Goal: Transaction & Acquisition: Purchase product/service

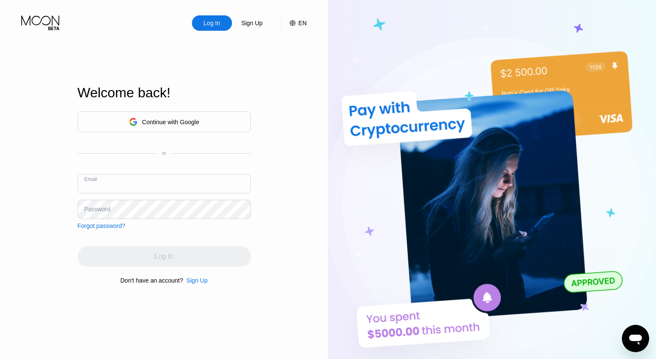
click at [172, 180] on input "text" at bounding box center [164, 183] width 173 height 19
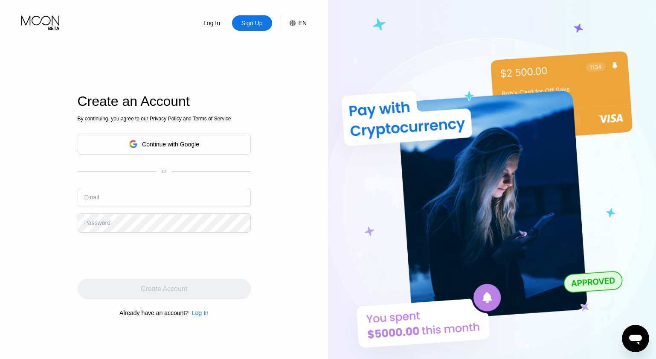
click at [196, 199] on input "text" at bounding box center [164, 197] width 173 height 19
click at [138, 192] on input "text" at bounding box center [164, 197] width 173 height 19
type input "[EMAIL_ADDRESS][DOMAIN_NAME]"
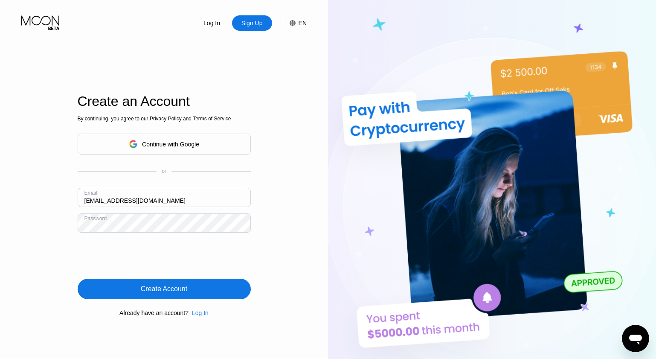
click at [184, 293] on div "Create Account" at bounding box center [164, 289] width 47 height 9
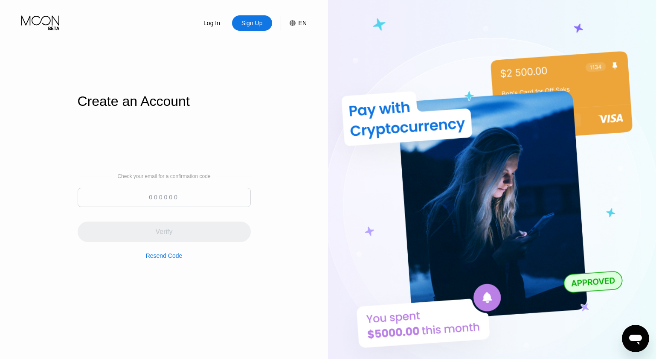
click at [138, 195] on input at bounding box center [164, 197] width 173 height 19
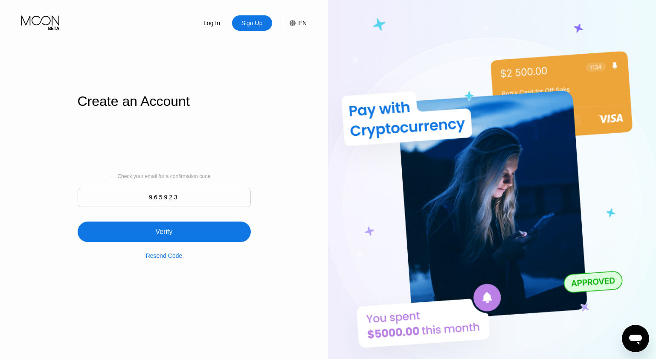
type input "965923"
click at [122, 230] on div "Verify" at bounding box center [164, 231] width 173 height 20
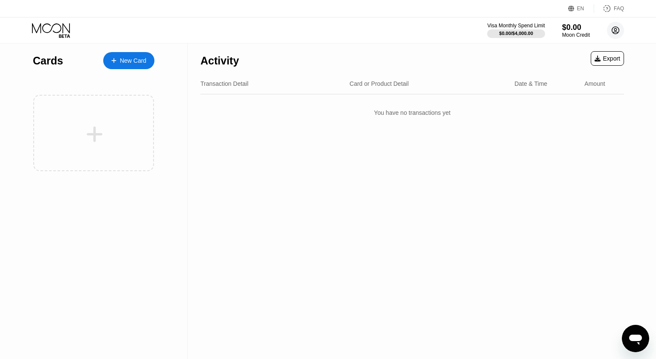
click at [620, 32] on circle at bounding box center [615, 30] width 17 height 17
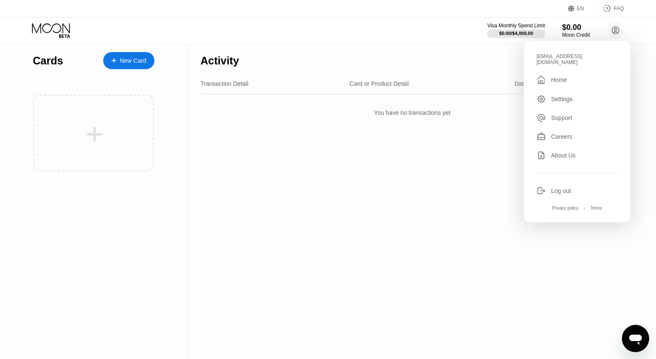
click at [564, 96] on div "Settings" at bounding box center [562, 99] width 22 height 7
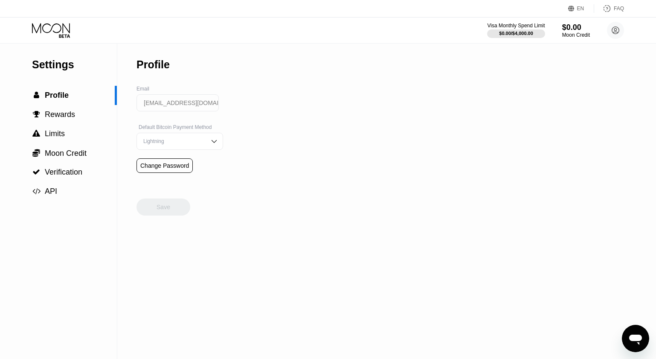
click at [206, 141] on div "Lightning" at bounding box center [180, 141] width 87 height 17
click at [248, 130] on div "Settings  Profile  Rewards  Limits  Moon Credit  Verification  API Profil…" at bounding box center [328, 201] width 656 height 315
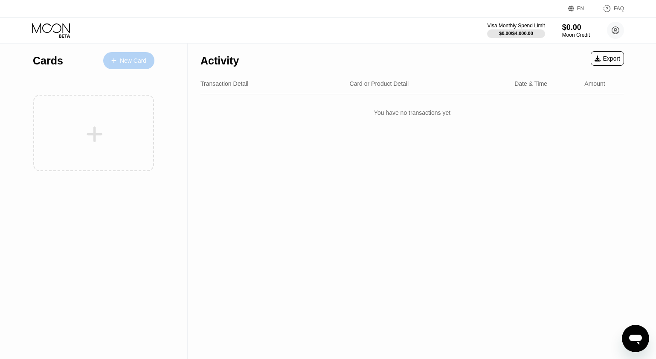
click at [140, 64] on div "New Card" at bounding box center [128, 60] width 51 height 17
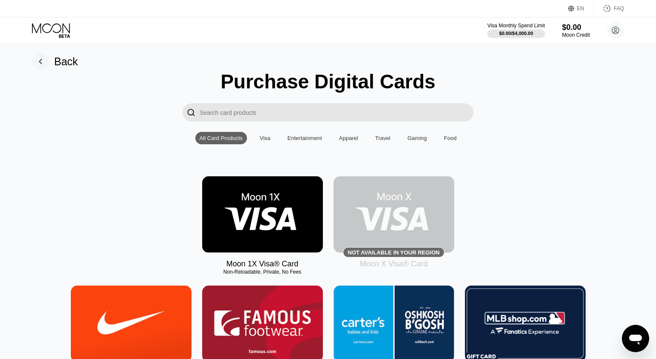
scroll to position [4, 0]
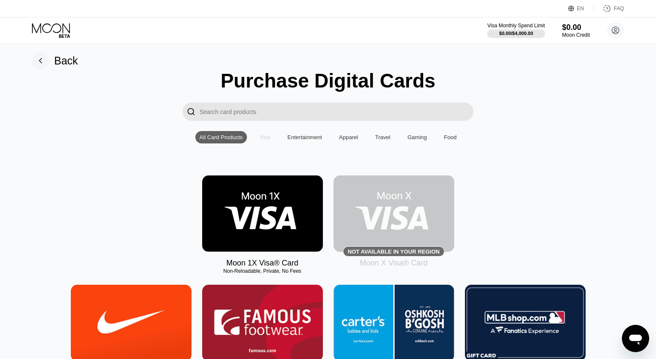
click at [260, 138] on div "Visa" at bounding box center [265, 137] width 11 height 6
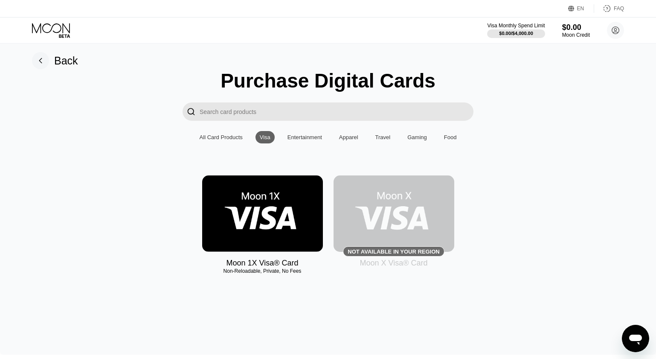
click at [289, 138] on div "Entertainment" at bounding box center [305, 137] width 35 height 6
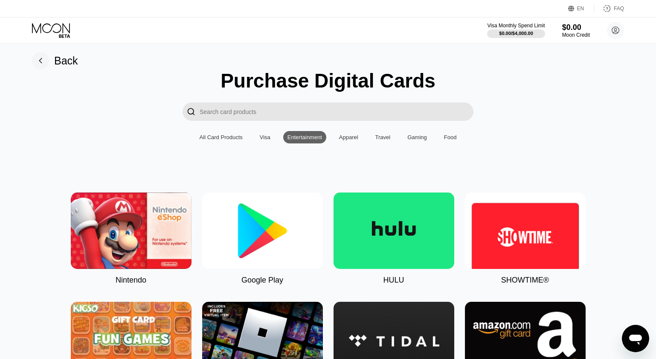
click at [256, 138] on div "Visa" at bounding box center [265, 137] width 19 height 12
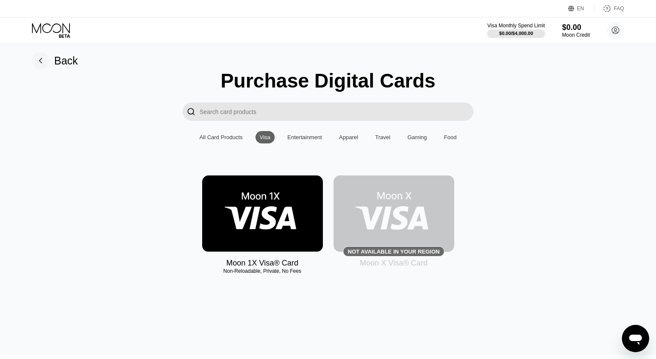
click at [417, 210] on img at bounding box center [394, 213] width 121 height 76
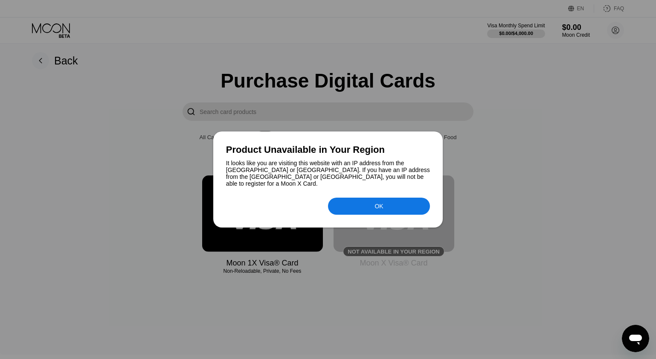
click at [354, 203] on div "OK" at bounding box center [379, 206] width 102 height 17
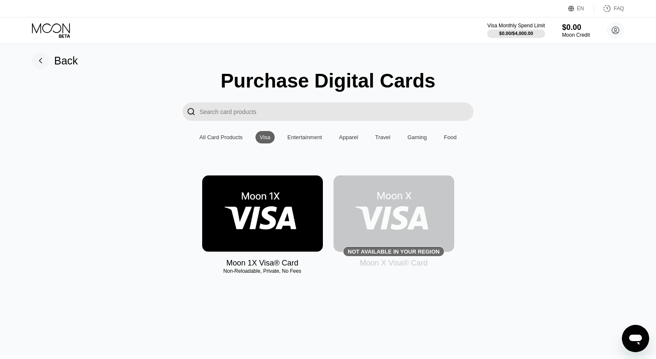
click at [292, 211] on img at bounding box center [262, 213] width 121 height 76
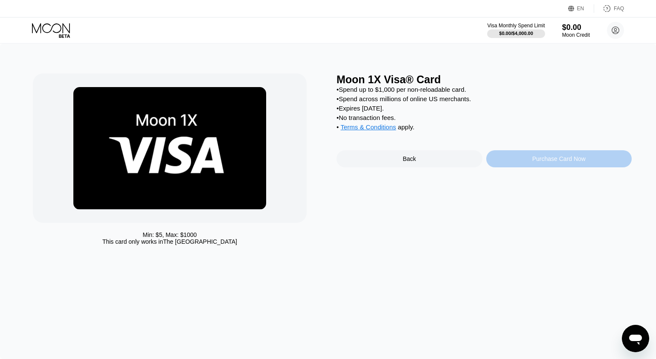
click at [533, 162] on div "Purchase Card Now" at bounding box center [559, 158] width 53 height 7
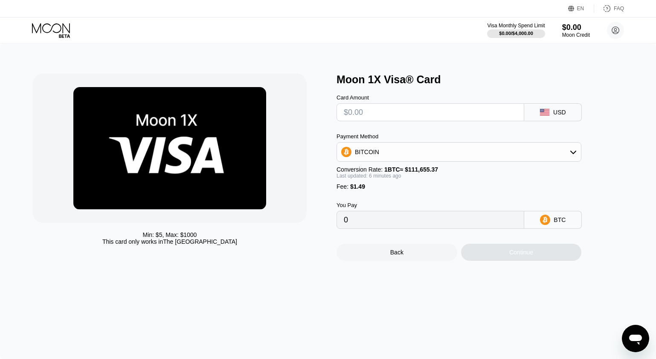
click at [441, 221] on input "0" at bounding box center [430, 219] width 173 height 17
drag, startPoint x: 418, startPoint y: 223, endPoint x: 413, endPoint y: 223, distance: 5.1
click at [416, 223] on input "0" at bounding box center [430, 219] width 173 height 17
click at [360, 226] on input "0" at bounding box center [430, 219] width 173 height 17
click at [352, 225] on input "0" at bounding box center [430, 219] width 173 height 17
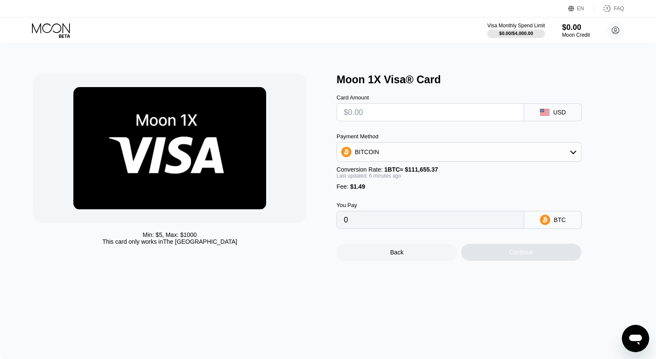
click at [622, 337] on div "Min: $ 5 , Max: $ 1000 This card only works in The United States Moon 1X Visa® …" at bounding box center [328, 201] width 656 height 315
click at [632, 341] on icon "Open messaging window" at bounding box center [635, 340] width 13 height 10
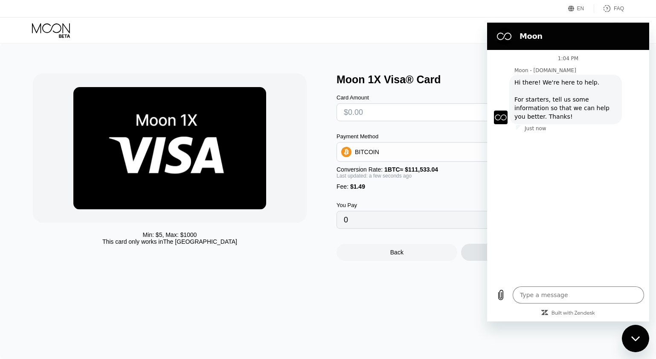
type textarea "x"
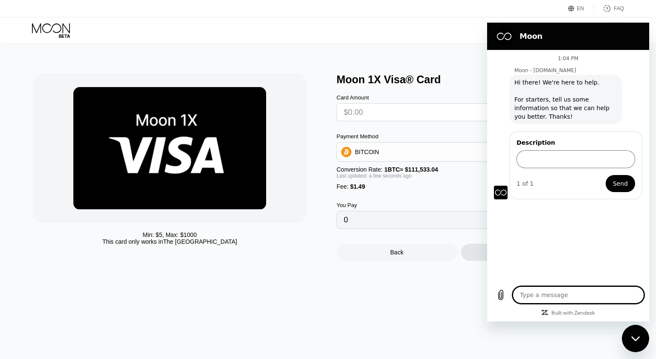
click at [560, 297] on textarea at bounding box center [578, 294] width 131 height 17
type textarea "t"
type textarea "x"
type textarea "th"
type textarea "x"
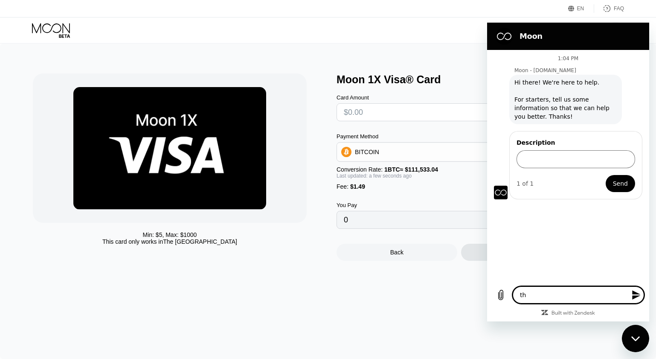
type textarea "the"
type textarea "x"
type textarea "thes"
type textarea "x"
type textarea "these"
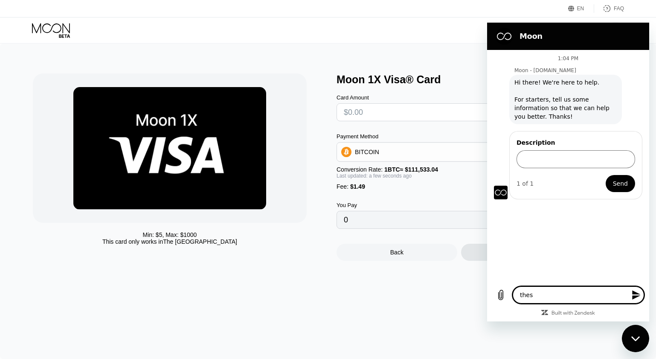
type textarea "x"
type textarea "these"
type textarea "x"
type textarea "these c"
type textarea "x"
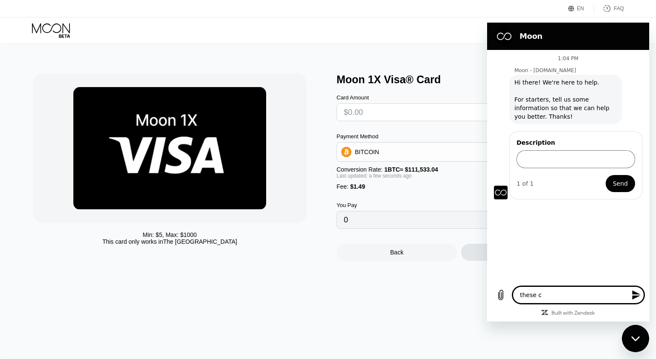
type textarea "these ca"
type textarea "x"
type textarea "these car"
type textarea "x"
type textarea "these card"
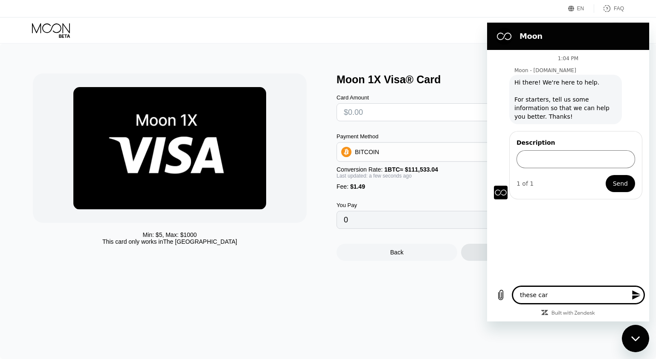
type textarea "x"
type textarea "these cards how would the billing address work to use the card online"
